Goal: Information Seeking & Learning: Learn about a topic

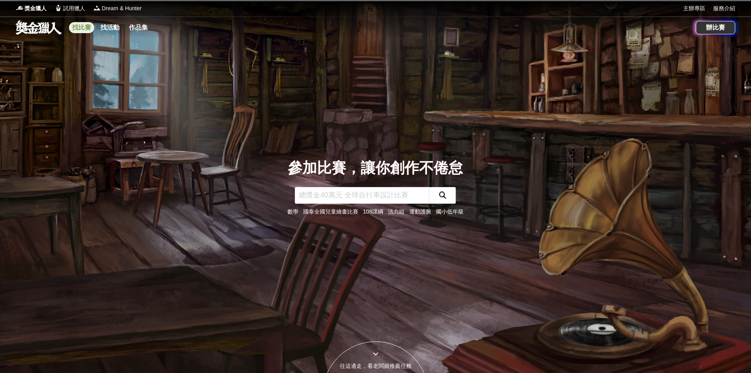
click at [86, 29] on link "找比賽" at bounding box center [81, 27] width 25 height 11
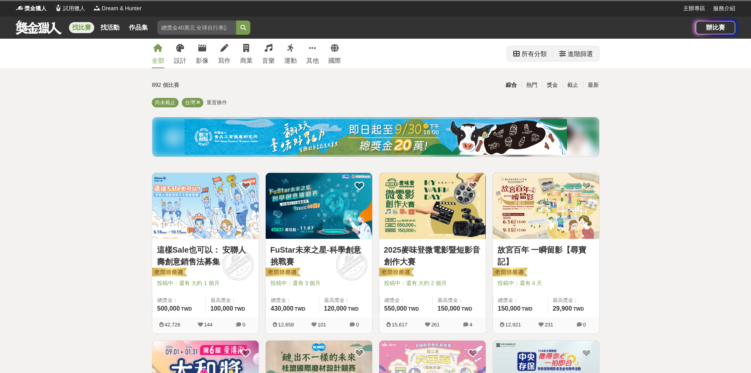
click at [529, 52] on div "所有分類" at bounding box center [534, 54] width 25 height 16
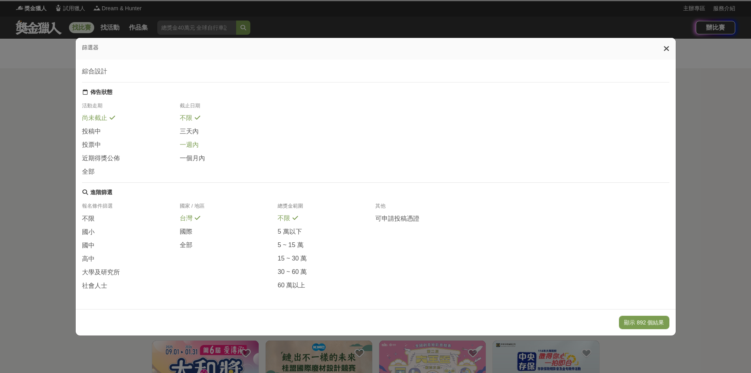
scroll to position [82, 0]
click at [83, 241] on span "國中" at bounding box center [88, 245] width 13 height 8
click at [648, 323] on button "顯示 892 個結果" at bounding box center [644, 322] width 50 height 13
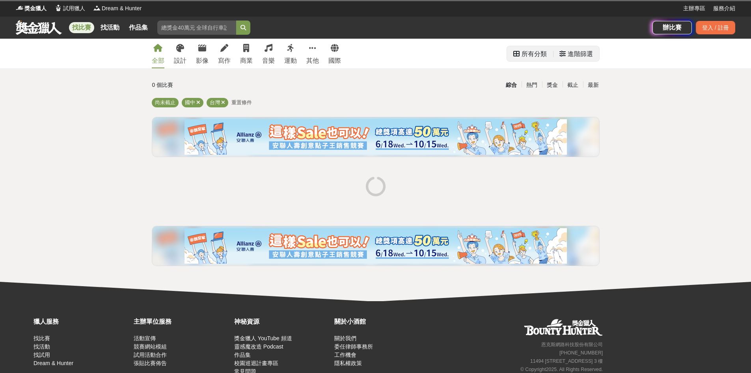
click at [582, 61] on div "進階篩選" at bounding box center [580, 54] width 25 height 16
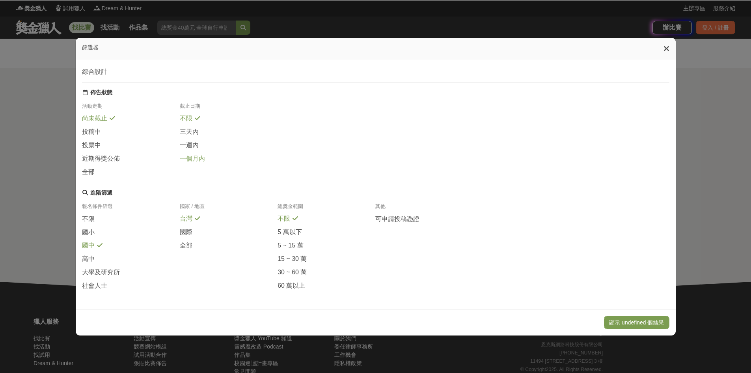
scroll to position [82, 0]
click at [654, 322] on button "顯示 undefined 個結果" at bounding box center [636, 322] width 65 height 13
